Goal: Navigation & Orientation: Find specific page/section

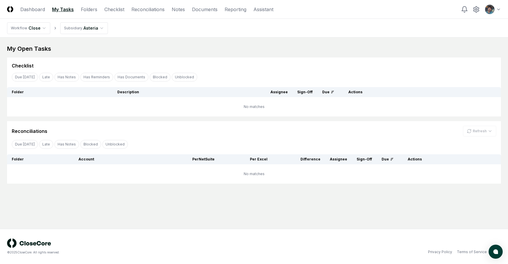
click at [54, 9] on link "My Tasks" at bounding box center [63, 9] width 22 height 7
click at [33, 9] on link "Dashboard" at bounding box center [32, 9] width 25 height 7
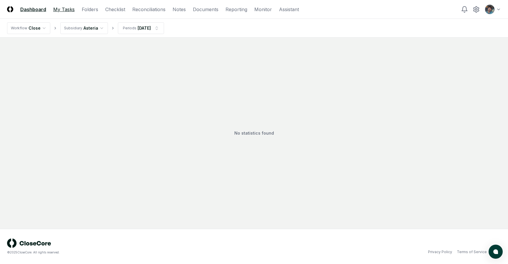
click at [66, 9] on link "My Tasks" at bounding box center [63, 9] width 21 height 7
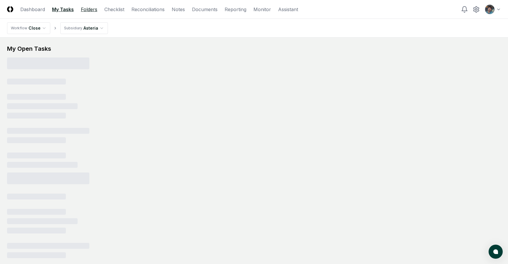
click at [81, 9] on link "Folders" at bounding box center [89, 9] width 16 height 7
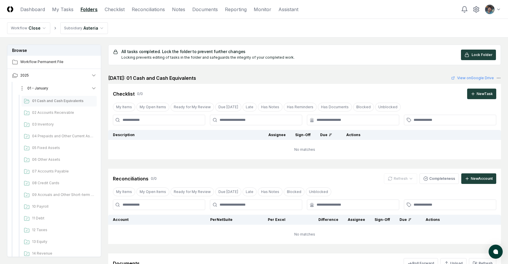
click at [95, 87] on icon "button" at bounding box center [94, 88] width 6 height 6
